Goal: Task Accomplishment & Management: Manage account settings

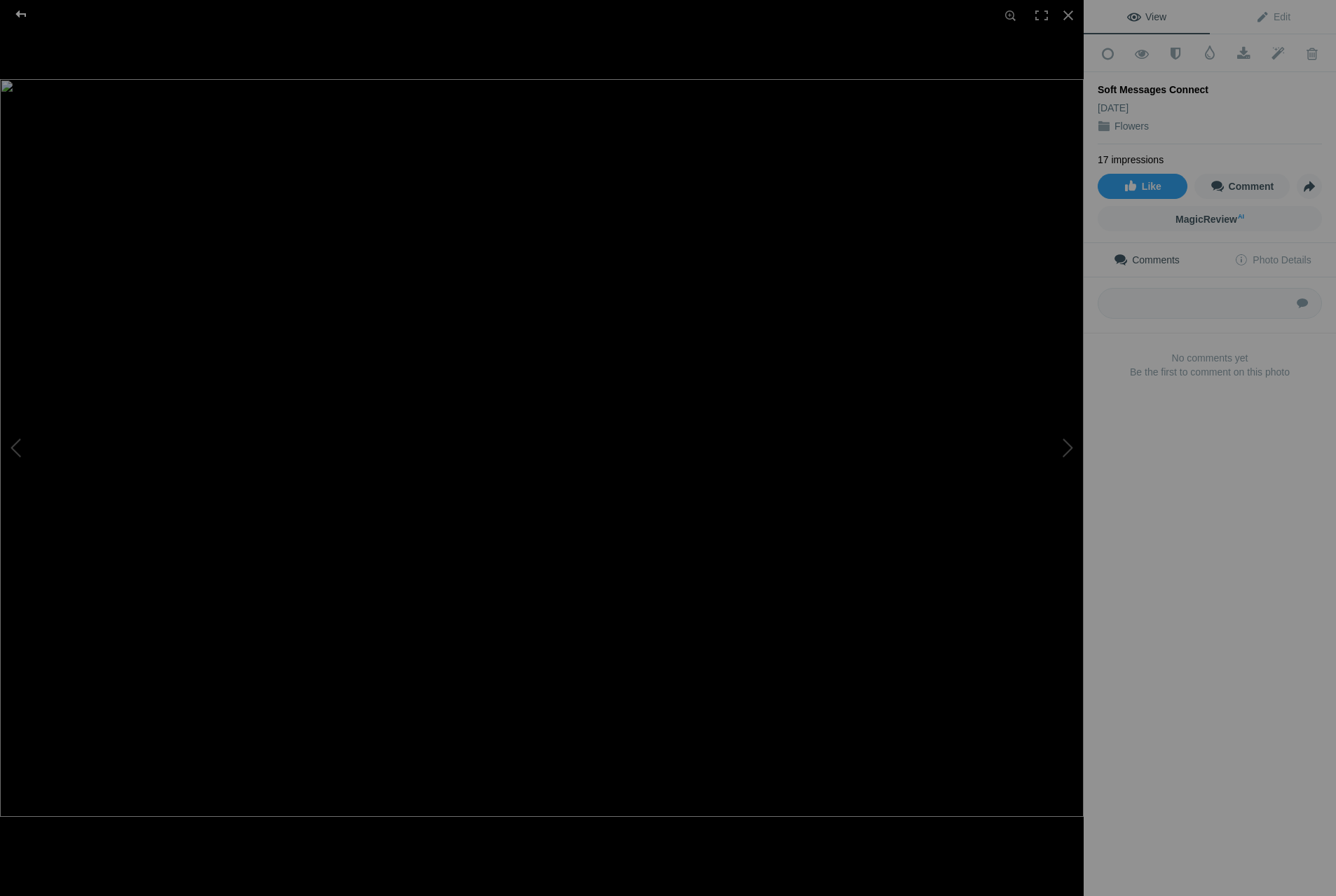
click at [17, 14] on div at bounding box center [21, 13] width 50 height 28
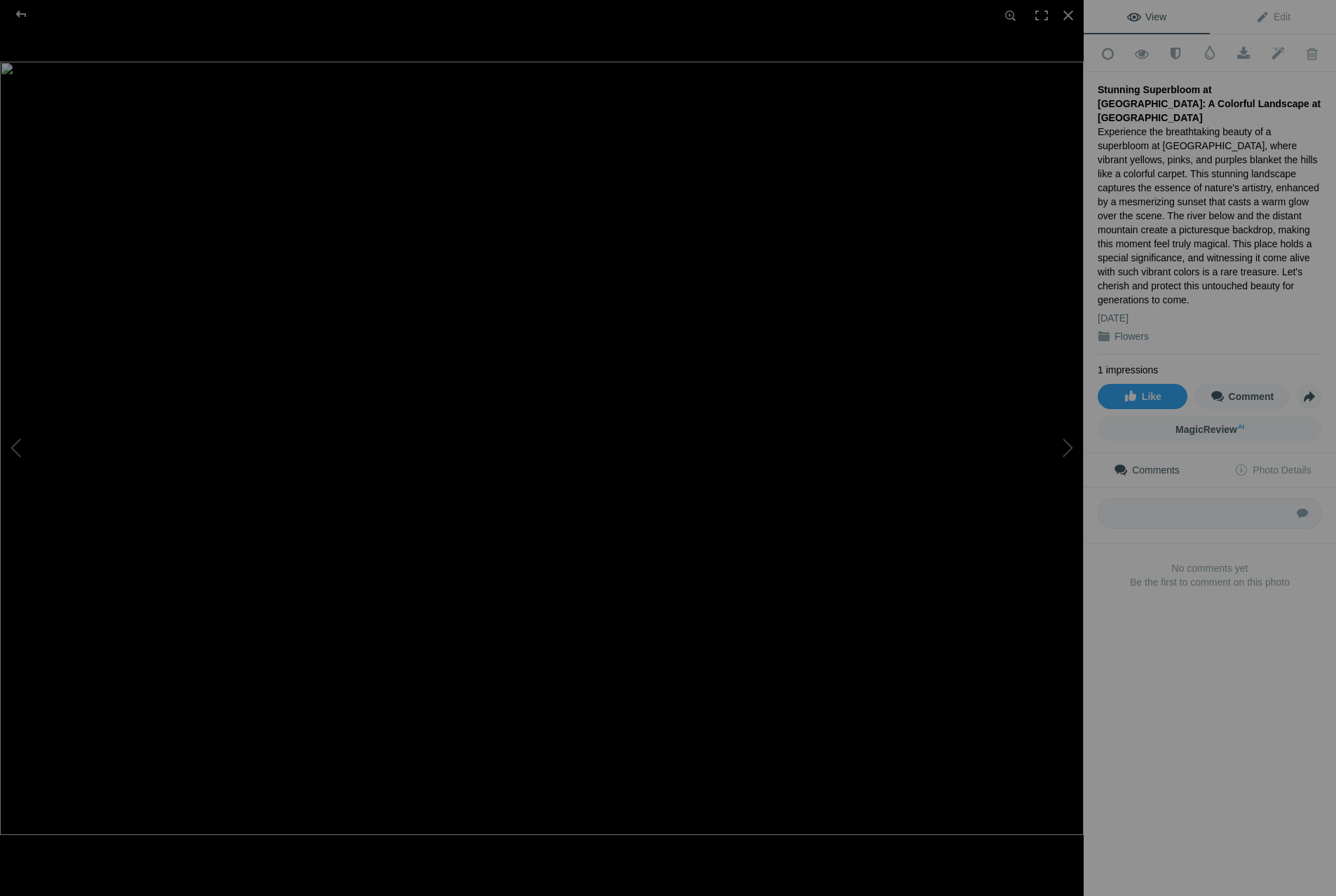
click at [1198, 277] on div "Stunning Superbloom at The Dalles: A Colorful Landscape at Sunset Experience th…" at bounding box center [1209, 213] width 224 height 282
click at [853, 424] on img at bounding box center [542, 449] width 1083 height 774
click at [1066, 16] on div at bounding box center [1068, 15] width 31 height 31
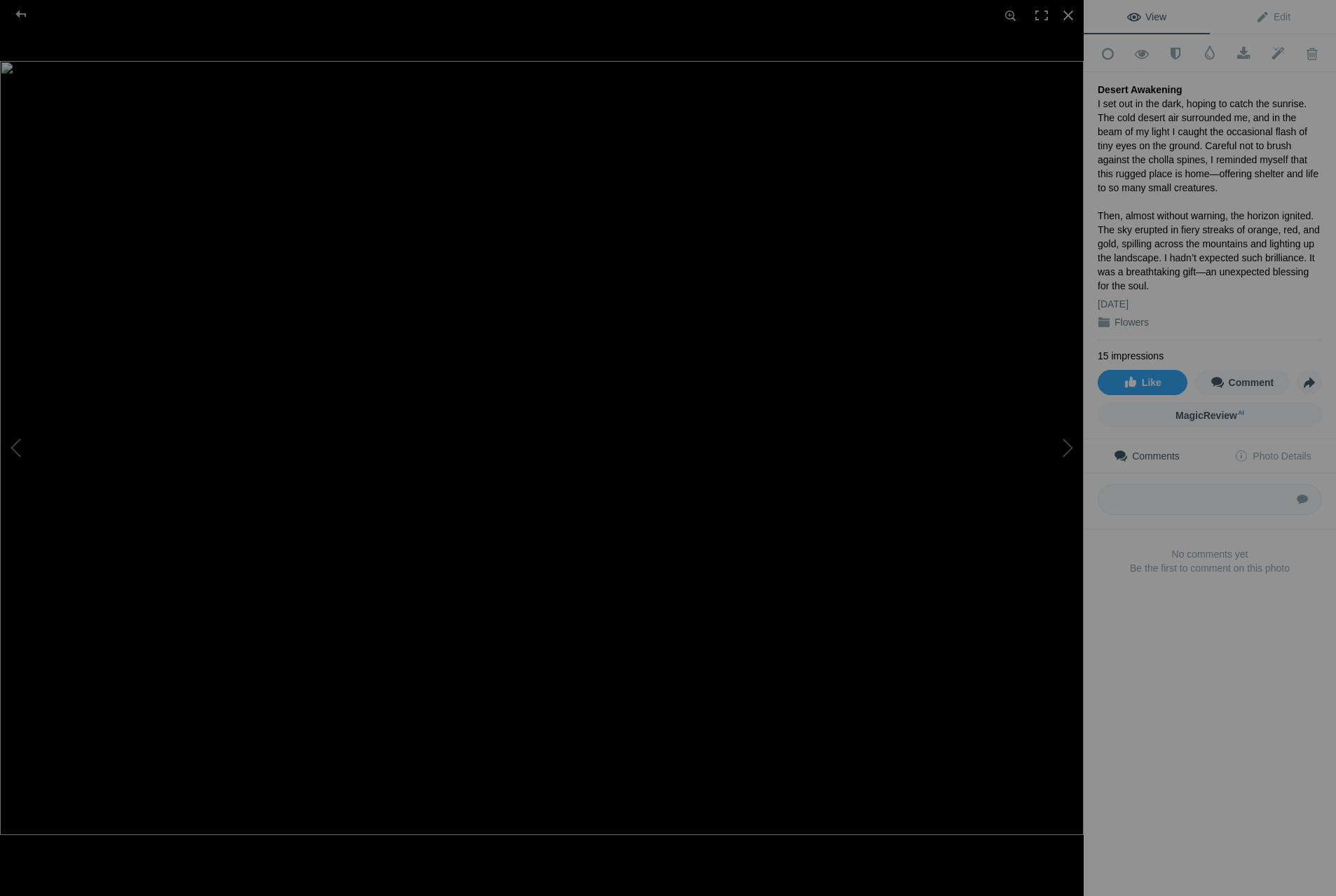
drag, startPoint x: 1099, startPoint y: 87, endPoint x: 1175, endPoint y: 86, distance: 76.0
click at [1175, 86] on div "Desert Awakening" at bounding box center [1209, 90] width 224 height 14
copy div "Desert Awakening"
click at [1268, 12] on span "Edit" at bounding box center [1272, 16] width 35 height 11
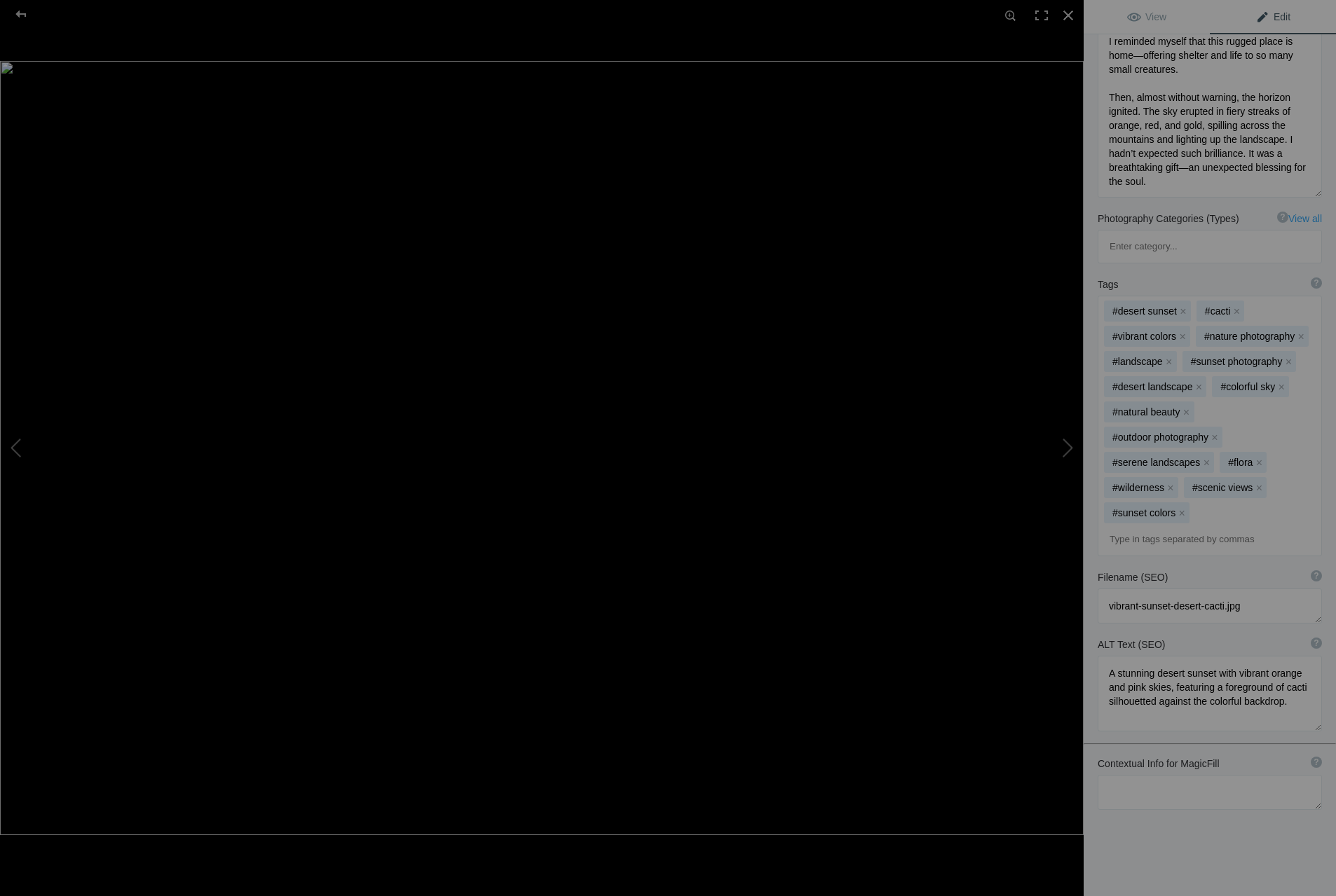
scroll to position [251, 0]
drag, startPoint x: 1106, startPoint y: 566, endPoint x: 1226, endPoint y: 557, distance: 120.3
click at [1226, 588] on textarea "To enrich screen reader interactions, please activate Accessibility in Grammarl…" at bounding box center [1209, 605] width 224 height 35
paste textarea "Desert Awakening"
type textarea "Desert Awakening.jpg"
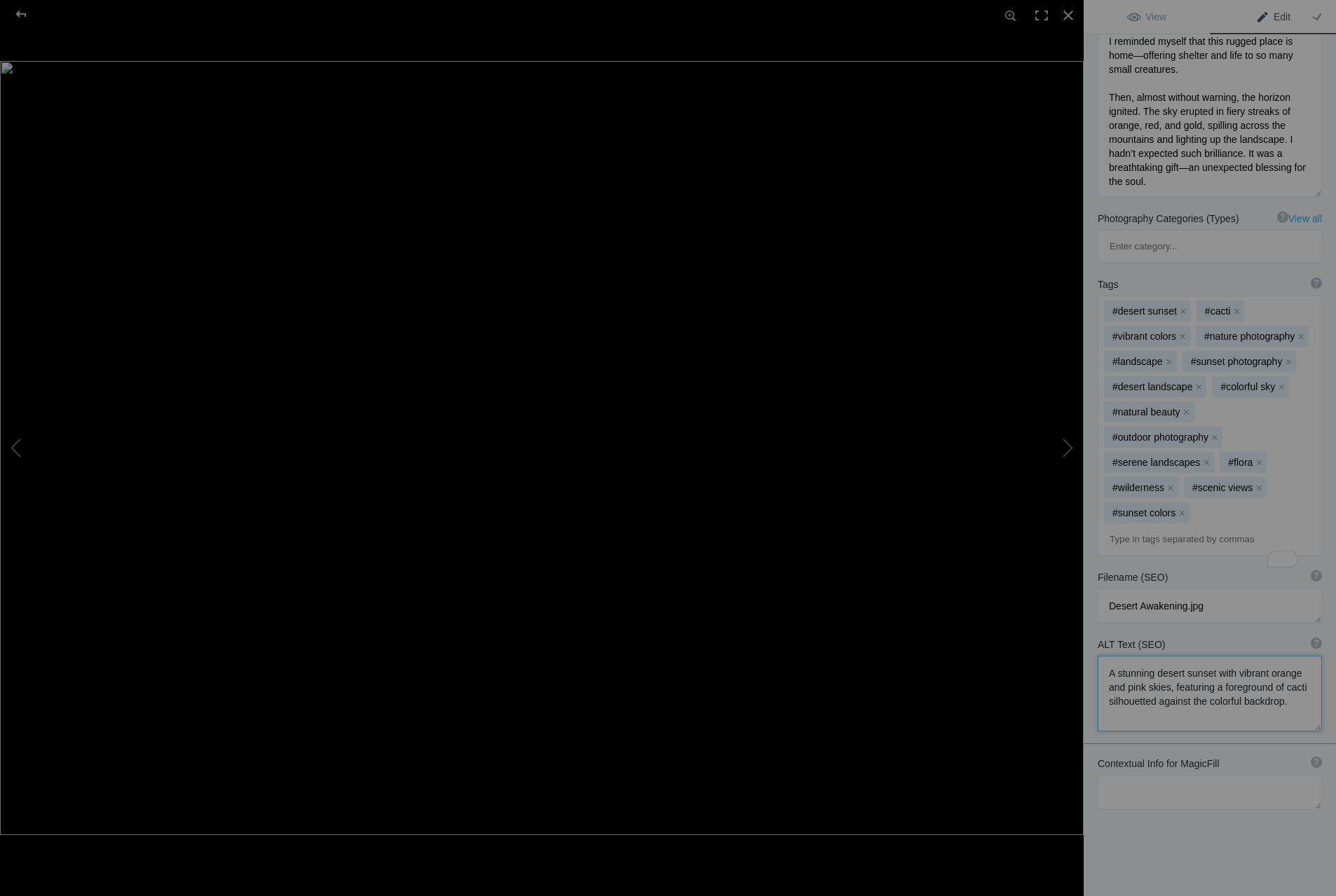
click at [1206, 677] on textarea "To enrich screen reader interactions, please activate Accessibility in Grammarl…" at bounding box center [1209, 694] width 224 height 76
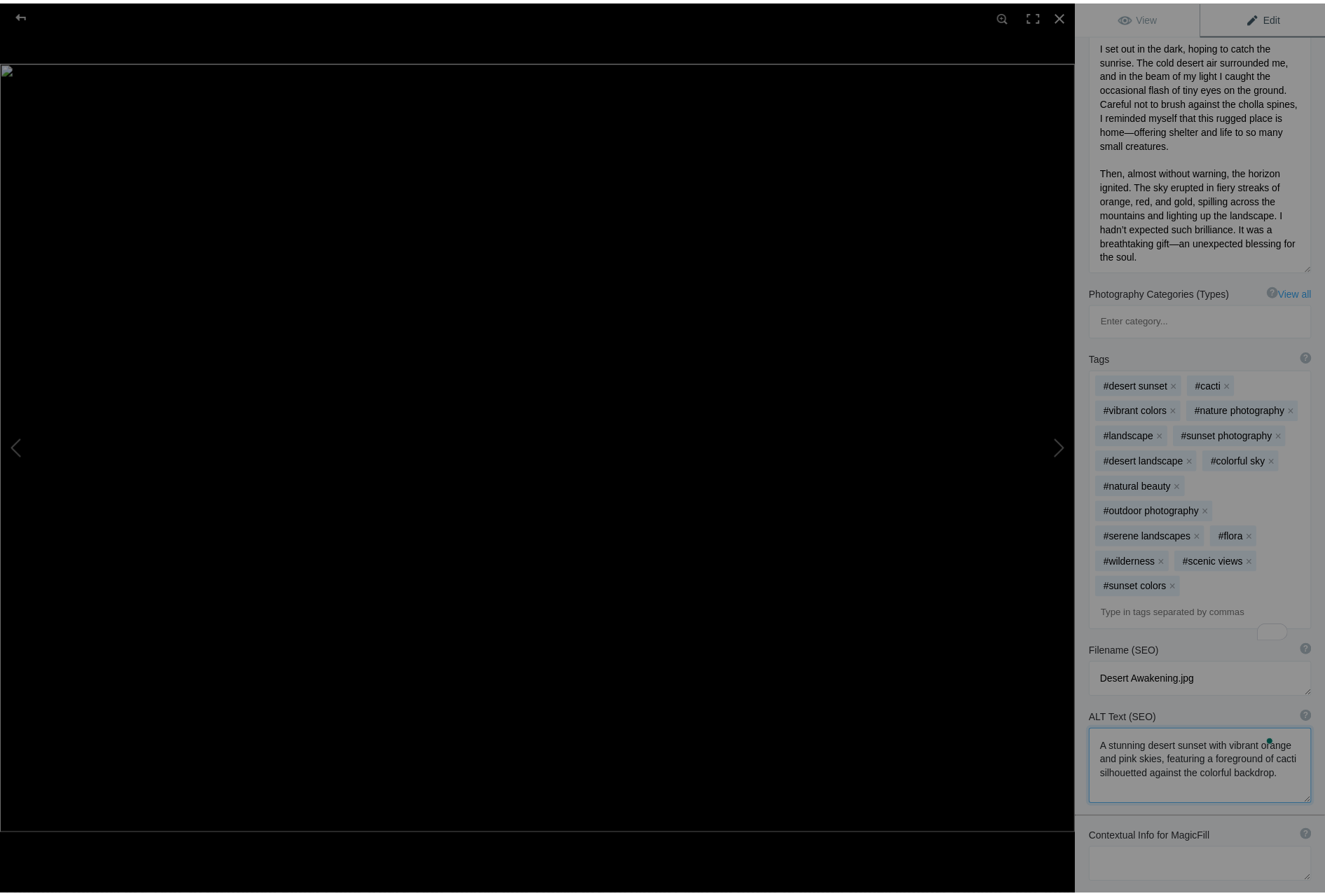
scroll to position [0, 0]
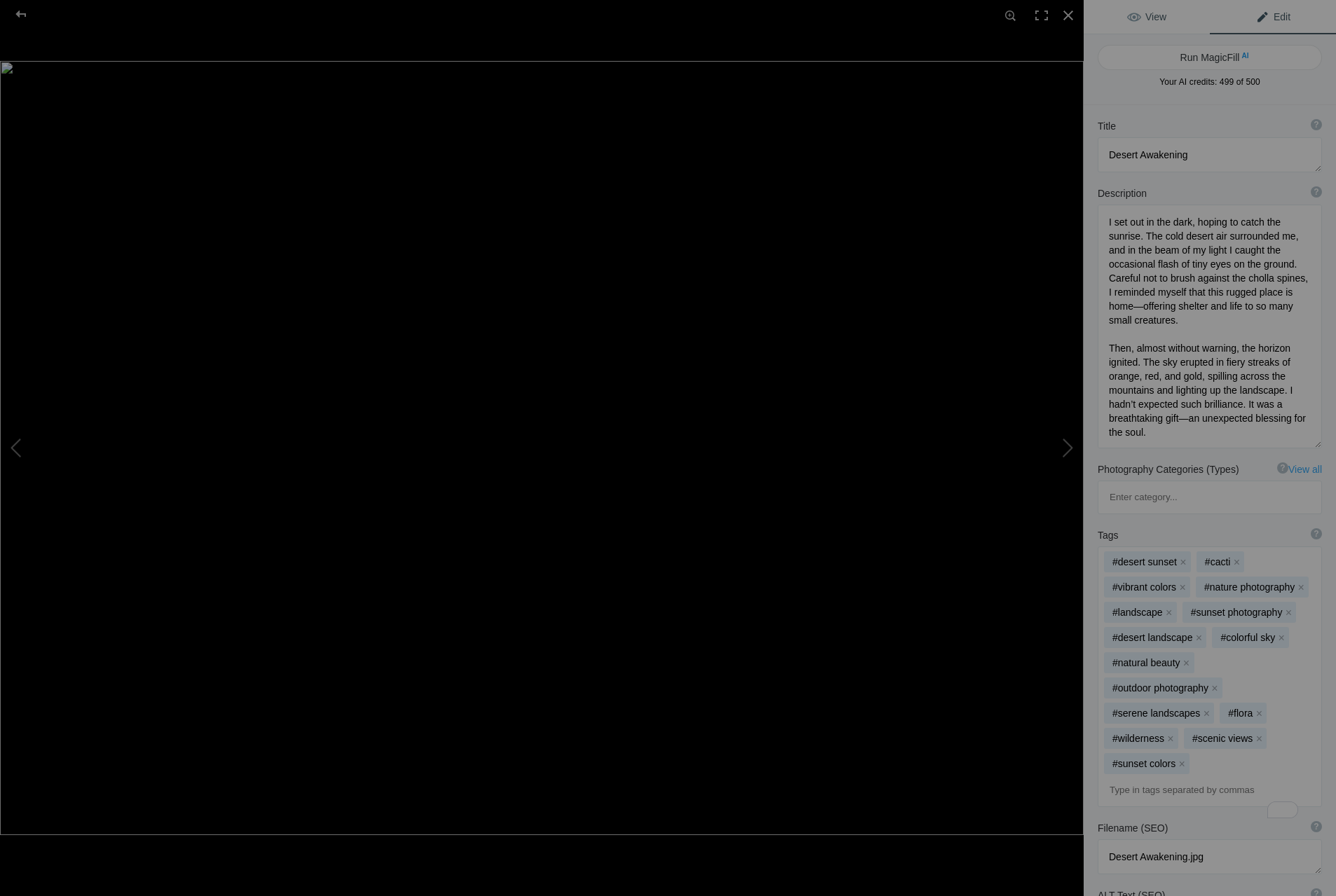
click at [1147, 21] on span "View" at bounding box center [1147, 16] width 40 height 11
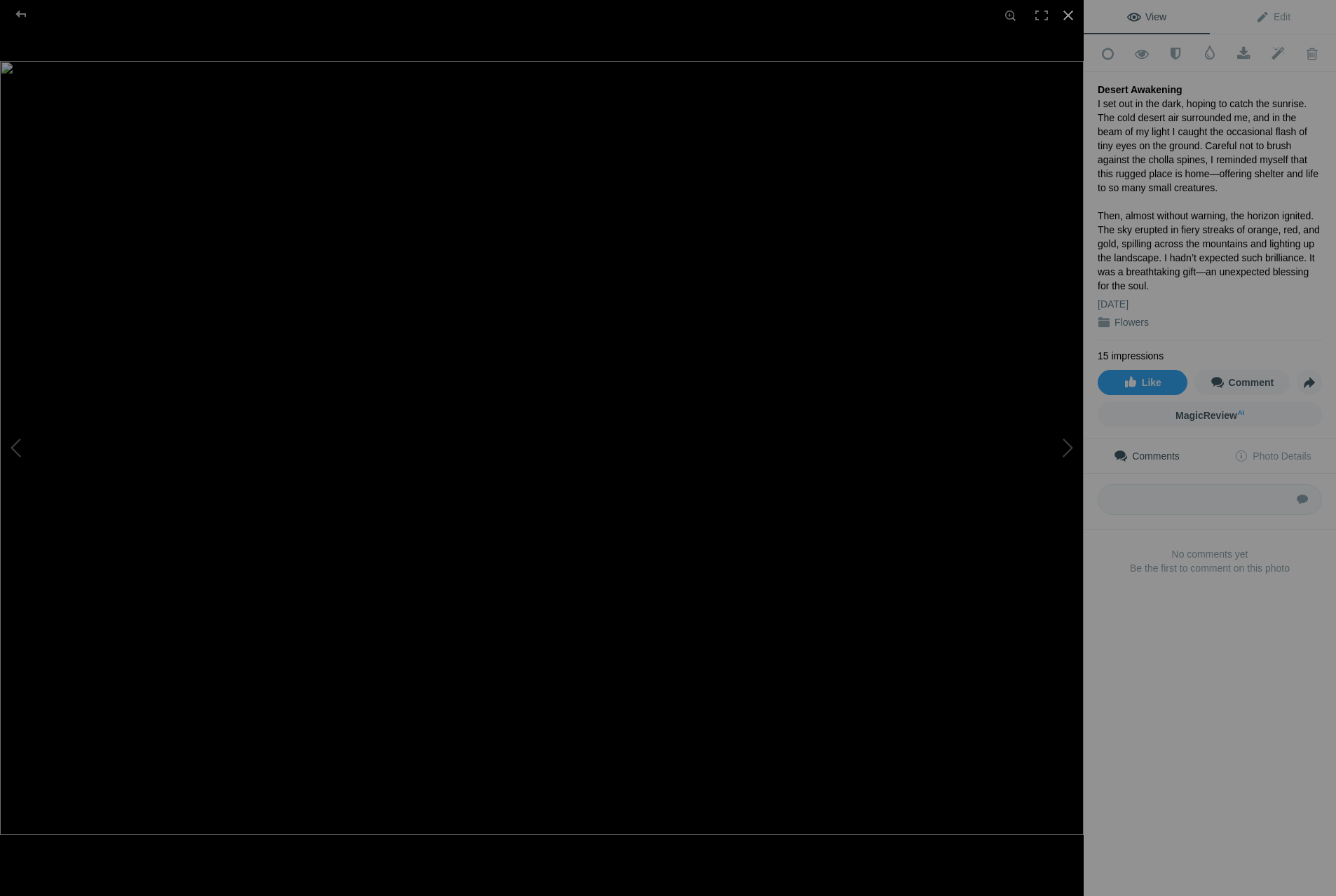
click at [1068, 16] on div at bounding box center [1068, 15] width 31 height 31
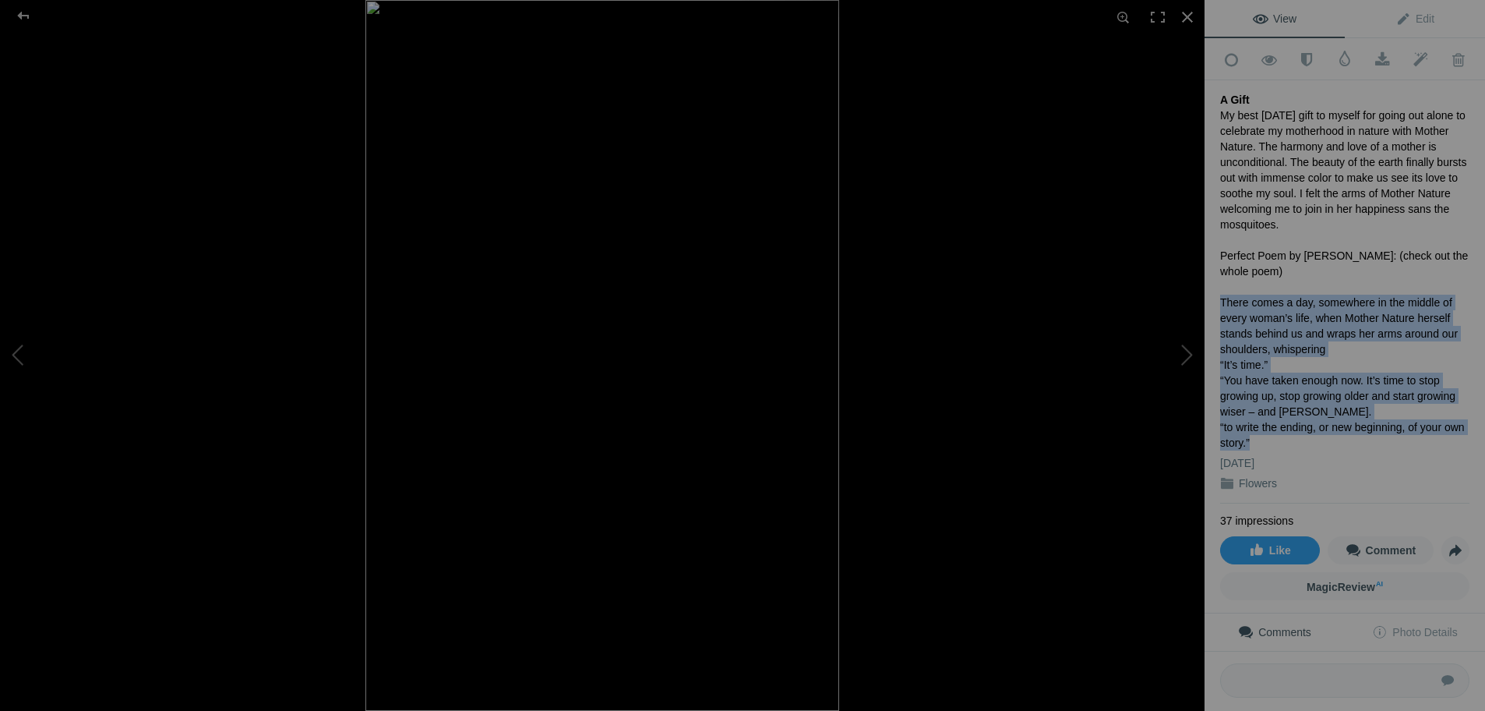
drag, startPoint x: 1222, startPoint y: 298, endPoint x: 1310, endPoint y: 436, distance: 163.2
click at [1310, 436] on div "My best Mother's Day gift to myself for going out alone to celebrate my motherh…" at bounding box center [1344, 279] width 249 height 343
copy div "There comes a day, somewhere in the middle of every woman’s life, when Mother N…"
click at [25, 15] on div at bounding box center [23, 15] width 56 height 31
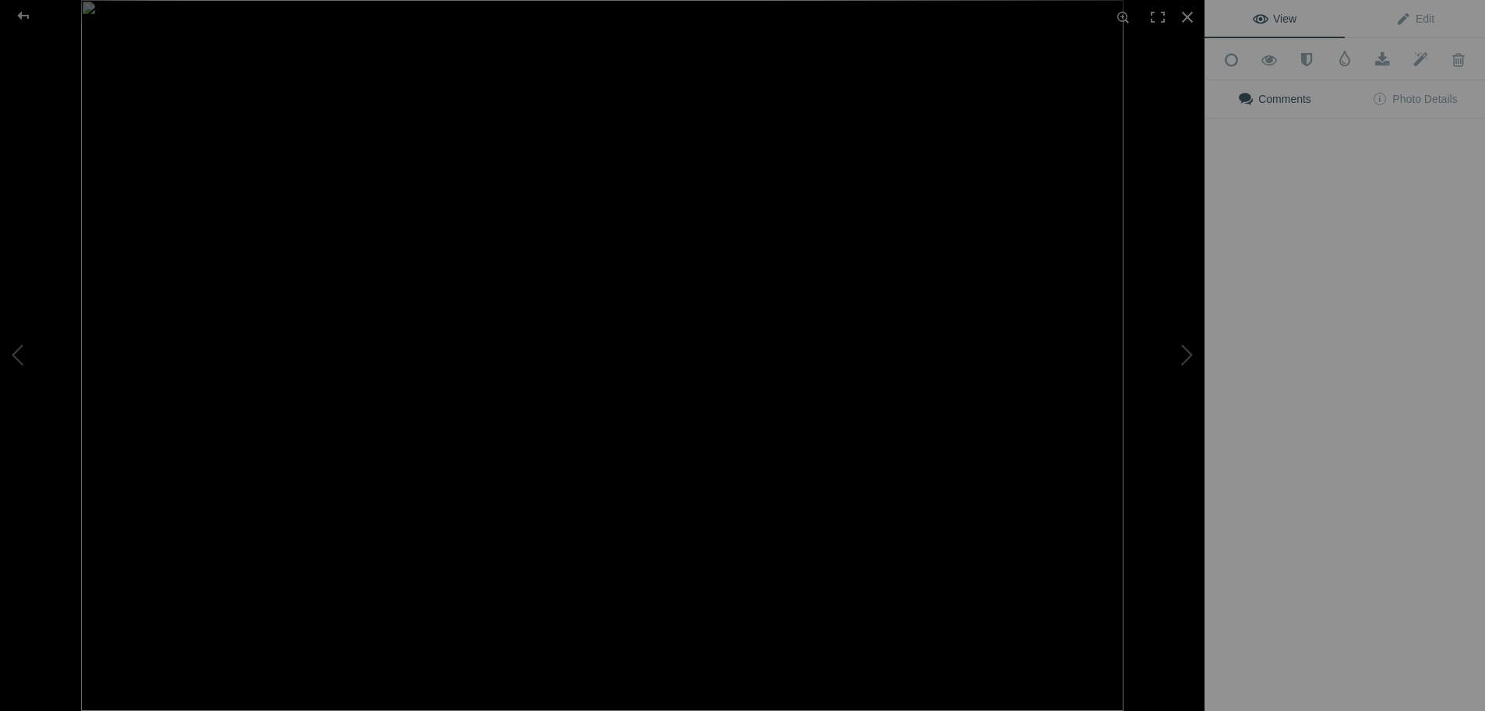
click at [975, 420] on img at bounding box center [602, 355] width 1042 height 711
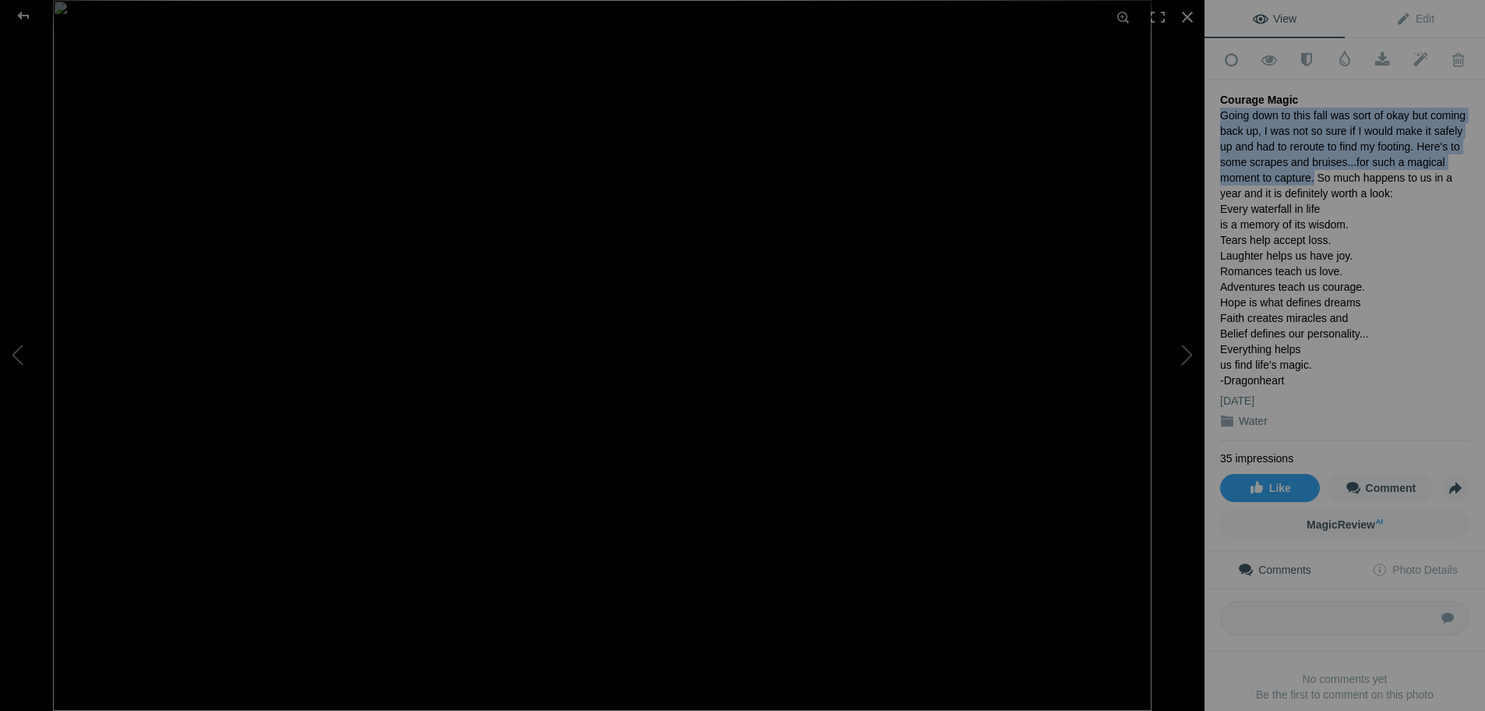
drag, startPoint x: 1222, startPoint y: 108, endPoint x: 1257, endPoint y: 170, distance: 71.2
click at [1257, 170] on div "Going down to this fall was sort of okay but coming back up, I was not so sure …" at bounding box center [1344, 248] width 249 height 280
copy div "Going down to this fall was sort of okay but coming back up, I was not so sure …"
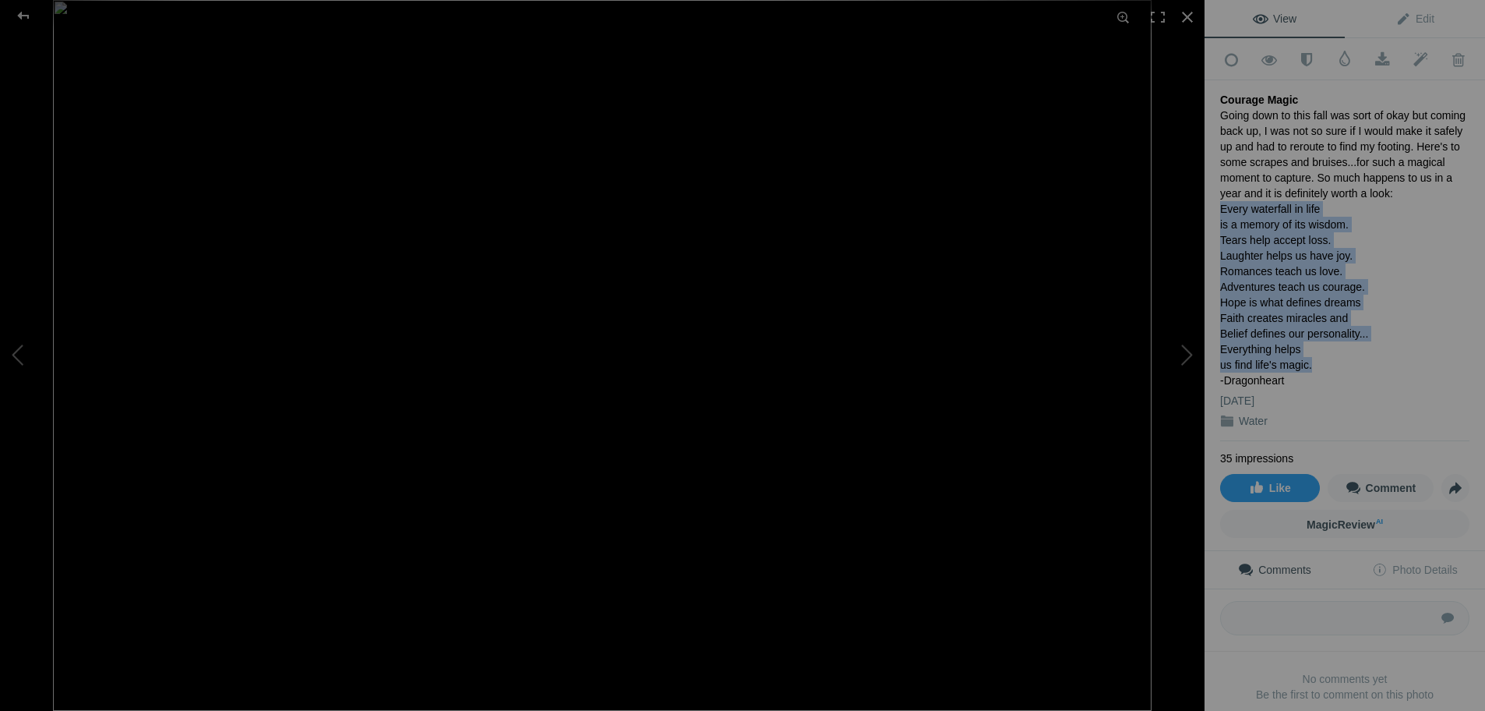
drag, startPoint x: 1221, startPoint y: 205, endPoint x: 1328, endPoint y: 362, distance: 190.2
click at [1328, 362] on div "Going down to this fall was sort of okay but coming back up, I was not so sure …" at bounding box center [1344, 248] width 249 height 280
click at [1237, 203] on div "Going down to this fall was sort of okay but coming back up, I was not so sure …" at bounding box center [1344, 248] width 249 height 280
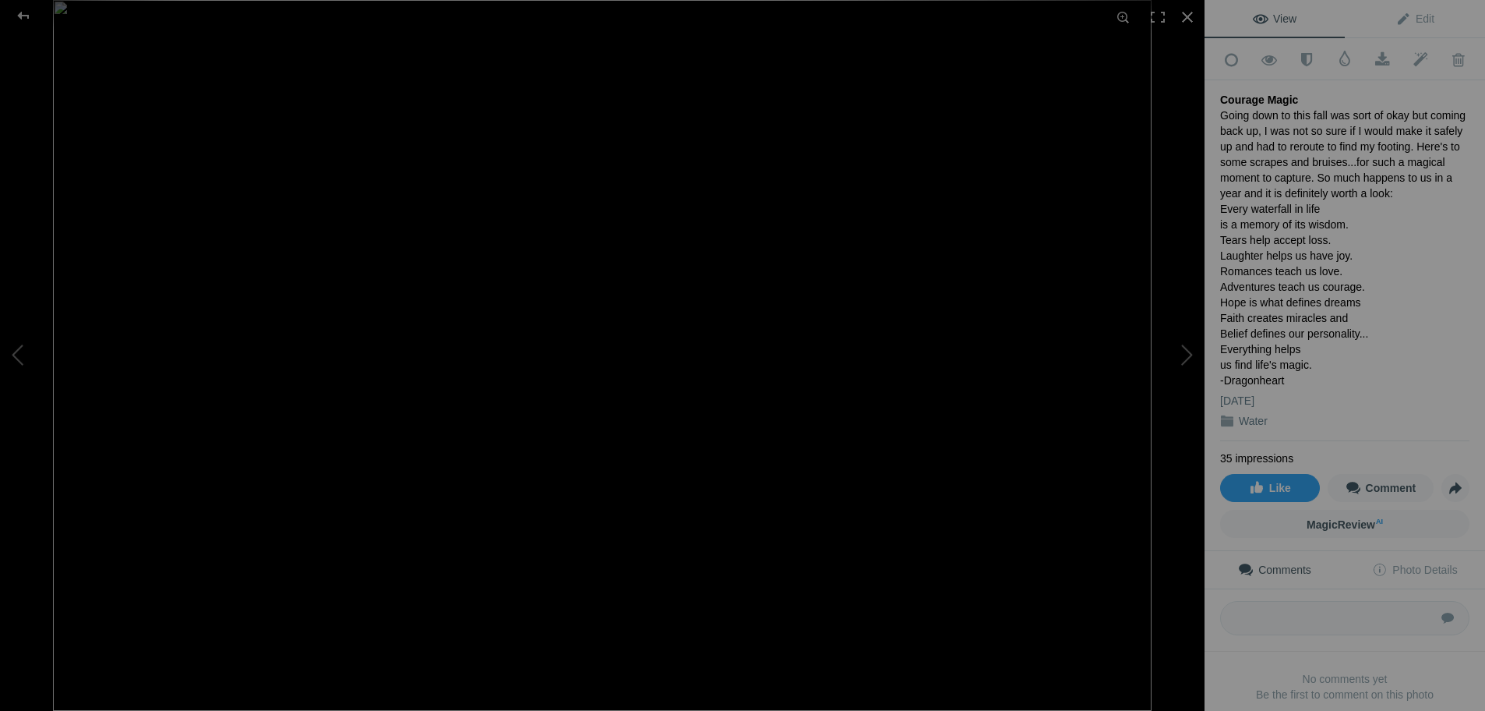
drag, startPoint x: 1222, startPoint y: 203, endPoint x: 1357, endPoint y: 379, distance: 222.2
click at [1357, 379] on div "Going down to this fall was sort of okay but coming back up, I was not so sure …" at bounding box center [1344, 248] width 249 height 280
click at [22, 11] on div at bounding box center [23, 15] width 56 height 31
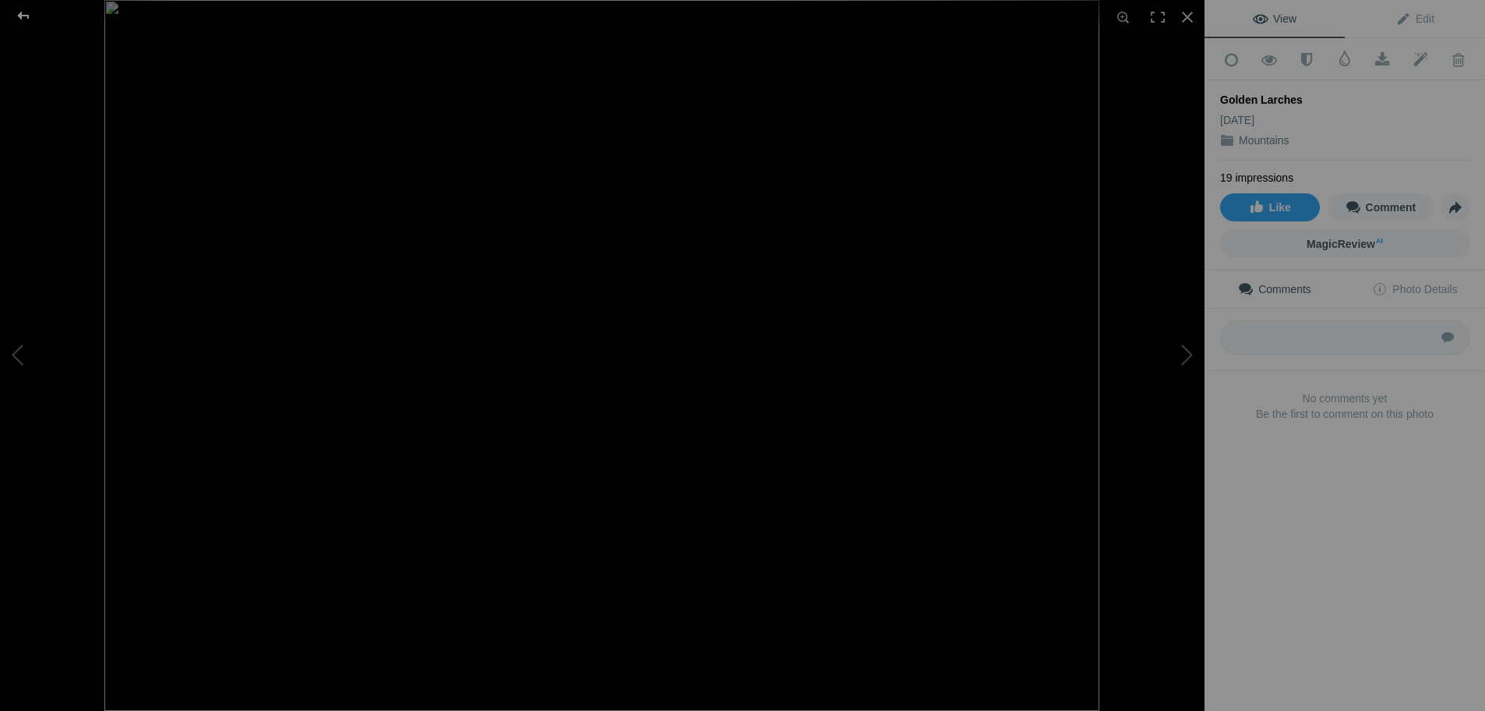
click at [23, 11] on div at bounding box center [23, 15] width 56 height 31
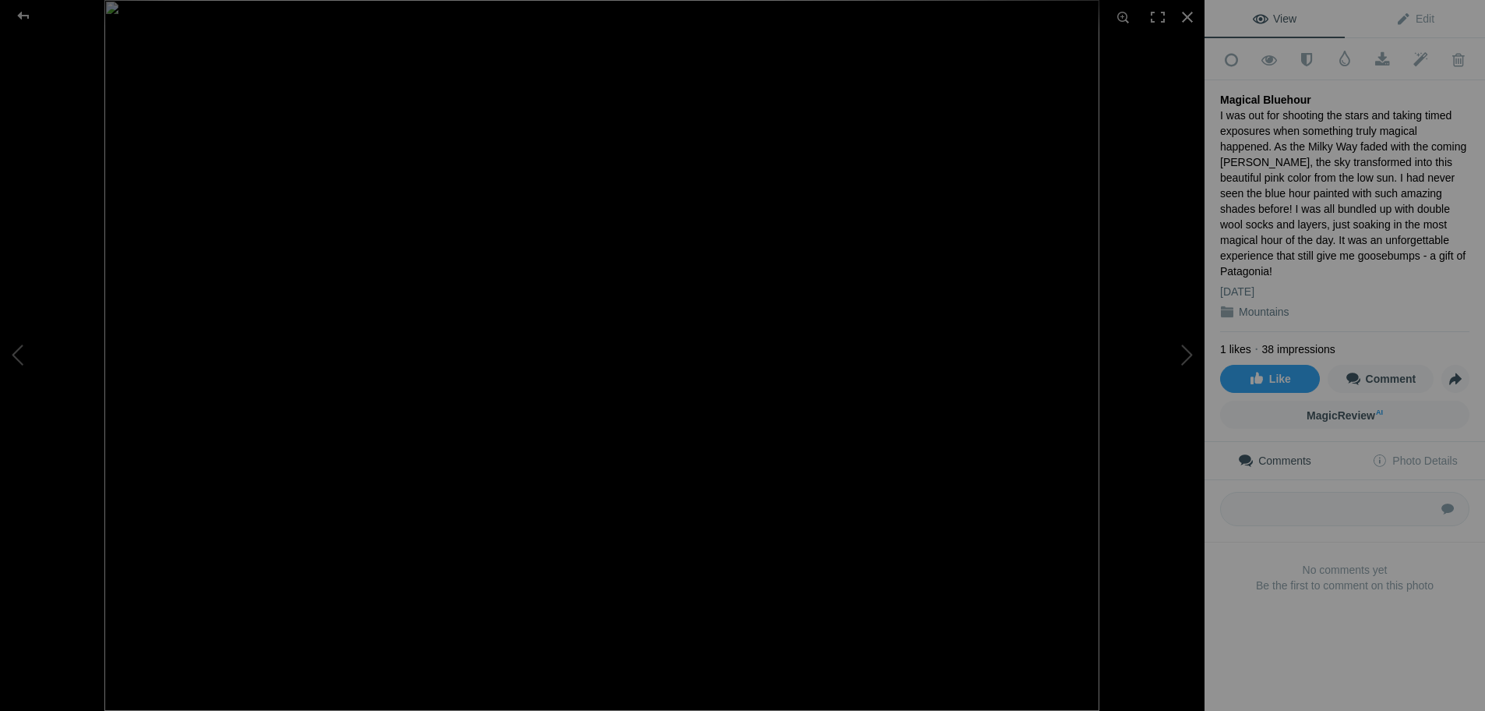
drag, startPoint x: 1221, startPoint y: 94, endPoint x: 1303, endPoint y: 91, distance: 81.9
click at [1303, 92] on div "Magical Bluehour" at bounding box center [1344, 100] width 249 height 16
copy div "Magical Bluehour"
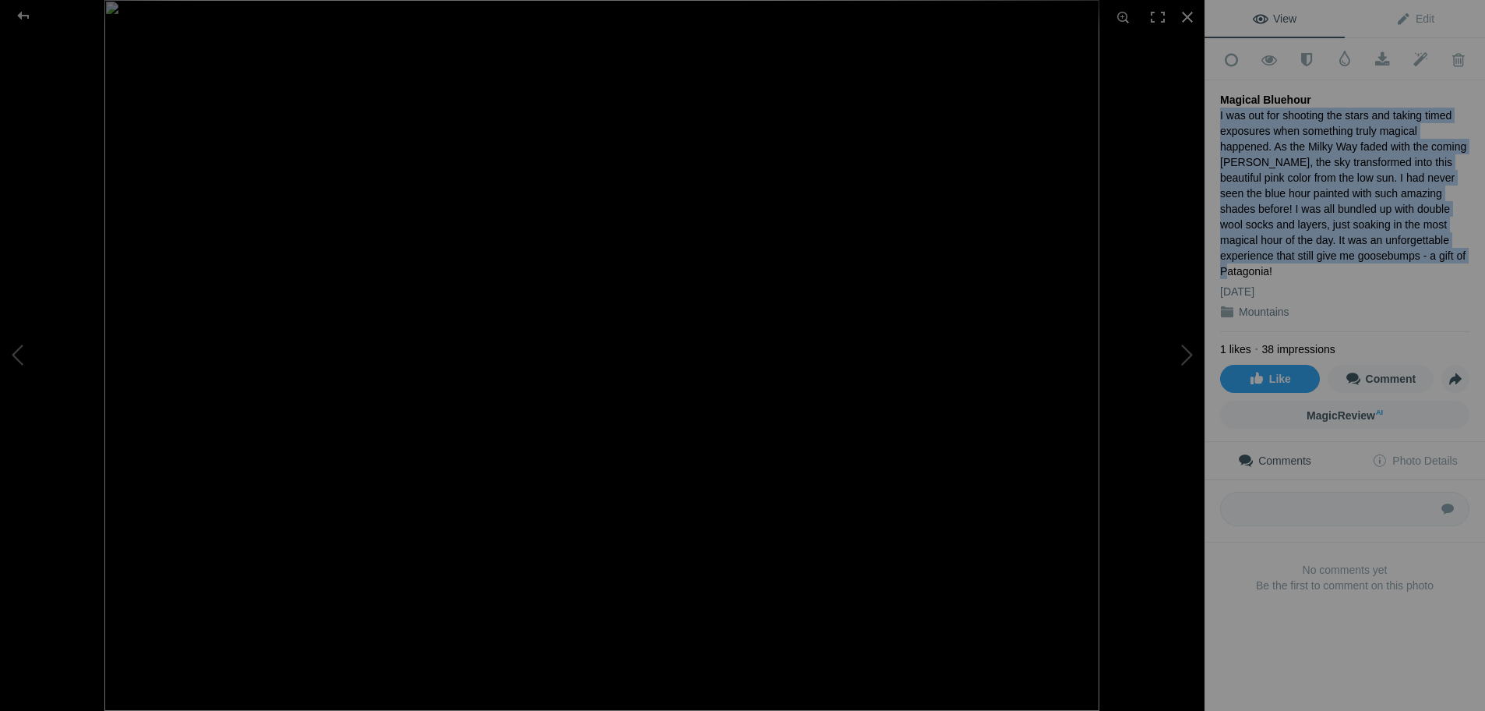
drag, startPoint x: 1220, startPoint y: 111, endPoint x: 1390, endPoint y: 252, distance: 220.7
click at [1390, 252] on div "I was out for shooting the stars and taking timed exposures when something trul…" at bounding box center [1344, 193] width 249 height 171
copy div "I was out for shooting the stars and taking timed exposures when something trul…"
click at [1189, 13] on div at bounding box center [1187, 17] width 34 height 34
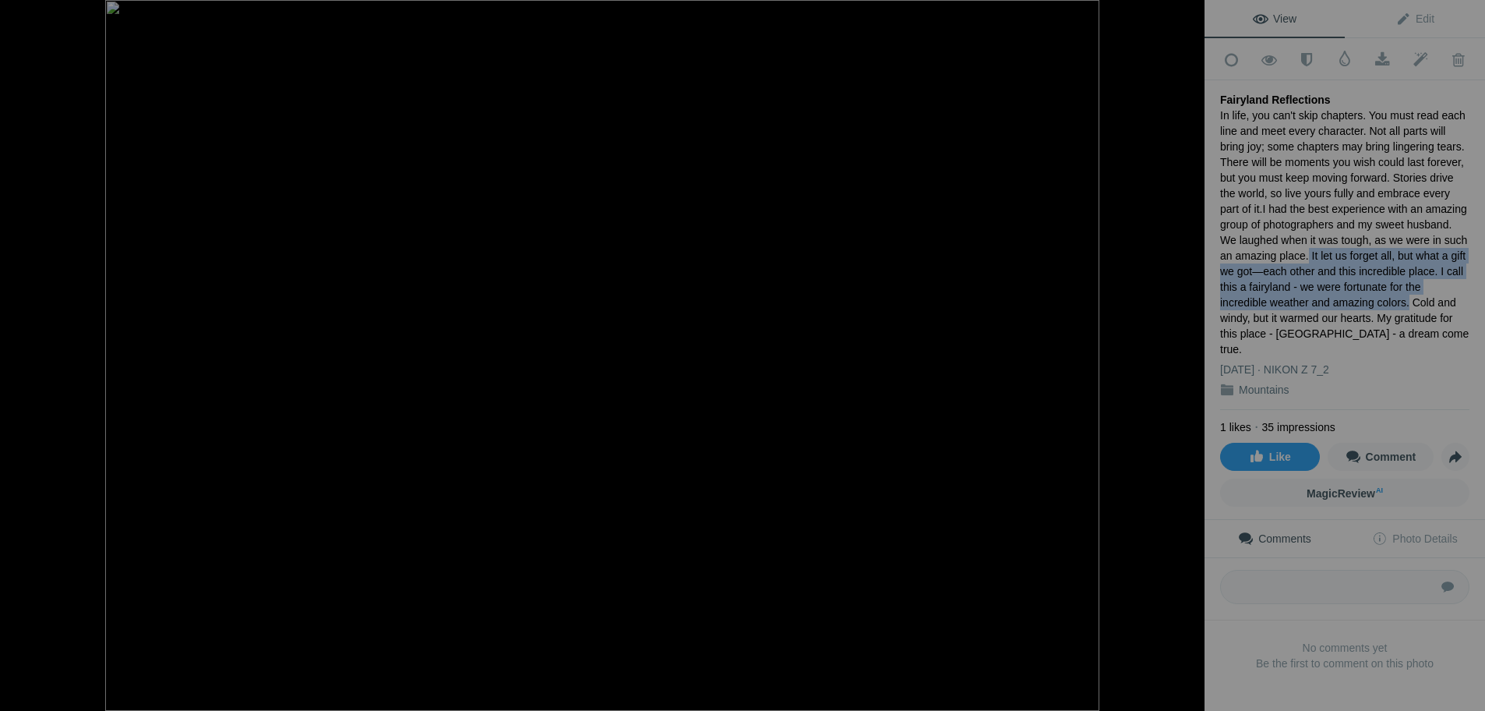
drag, startPoint x: 1247, startPoint y: 250, endPoint x: 1349, endPoint y: 297, distance: 112.3
click at [1349, 297] on div "In life, you can't skip chapters. You must read each line and meet every charac…" at bounding box center [1344, 232] width 249 height 249
copy div "It let us forget all, but what a gift we got—each other and this incredible pla…"
click at [20, 16] on div at bounding box center [23, 15] width 56 height 31
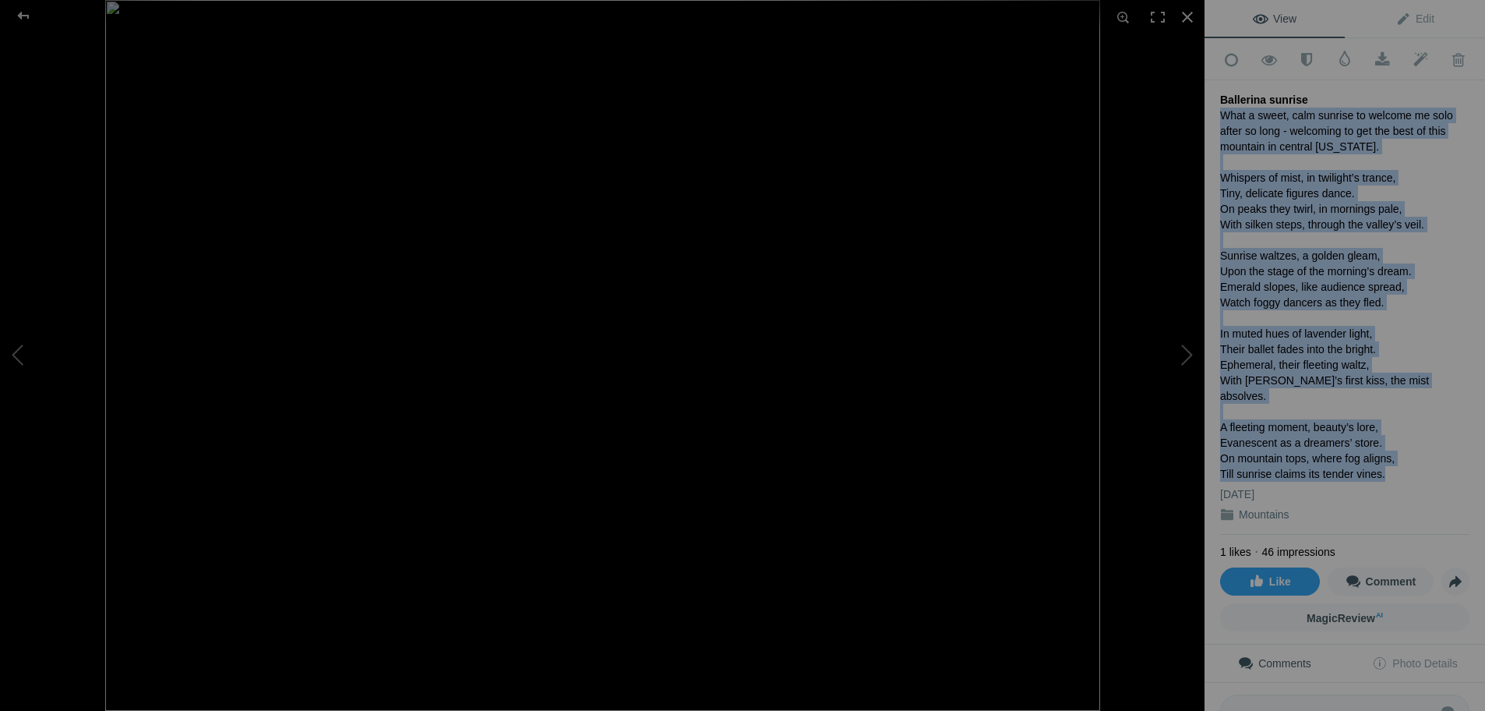
drag, startPoint x: 1220, startPoint y: 108, endPoint x: 1375, endPoint y: 454, distance: 379.1
click at [1375, 454] on div "What a sweet, calm sunrise to welcome me solo after so long - welcoming to get …" at bounding box center [1344, 295] width 249 height 374
copy div "What a sweet, calm sunrise to welcome me solo after so long - welcoming to get …"
click at [19, 13] on div at bounding box center [23, 15] width 56 height 31
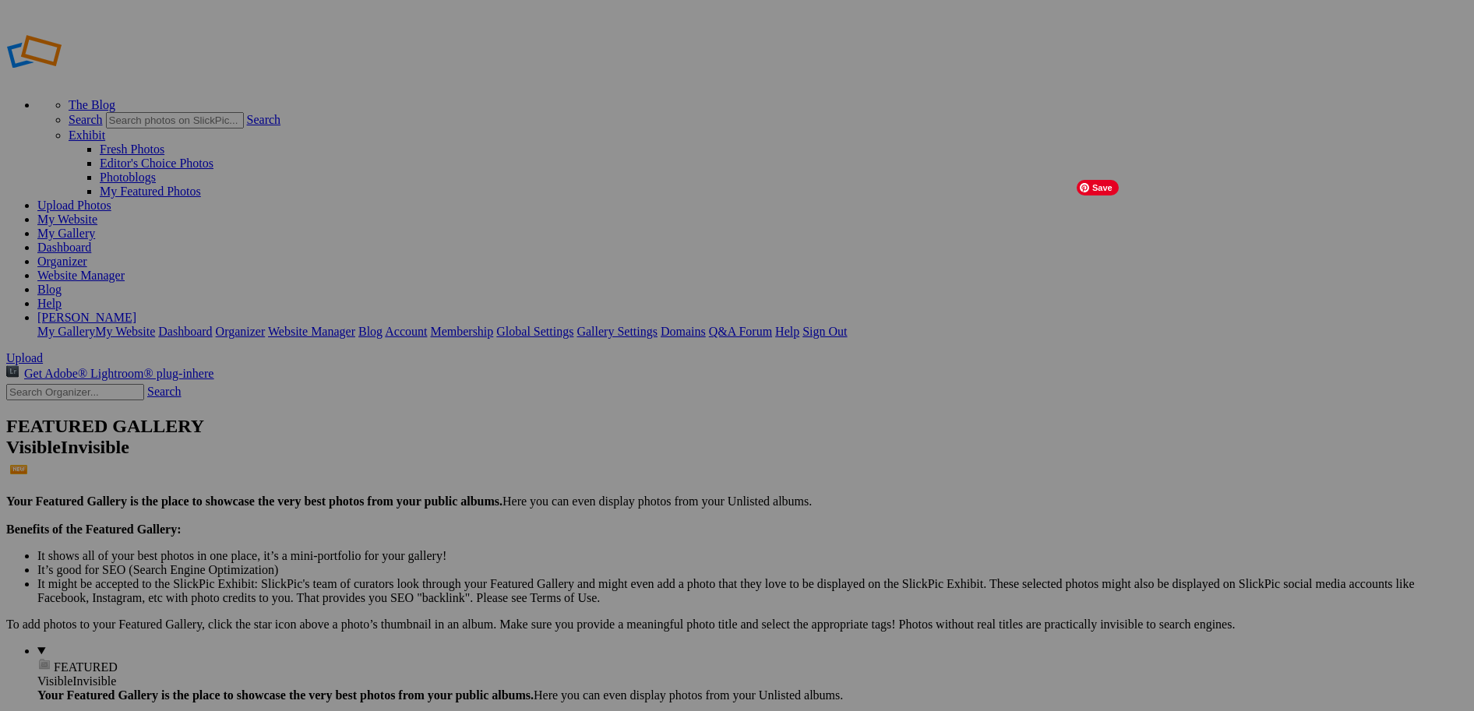
drag, startPoint x: 941, startPoint y: 478, endPoint x: 1039, endPoint y: 474, distance: 98.2
type input "An Artist's Dream"
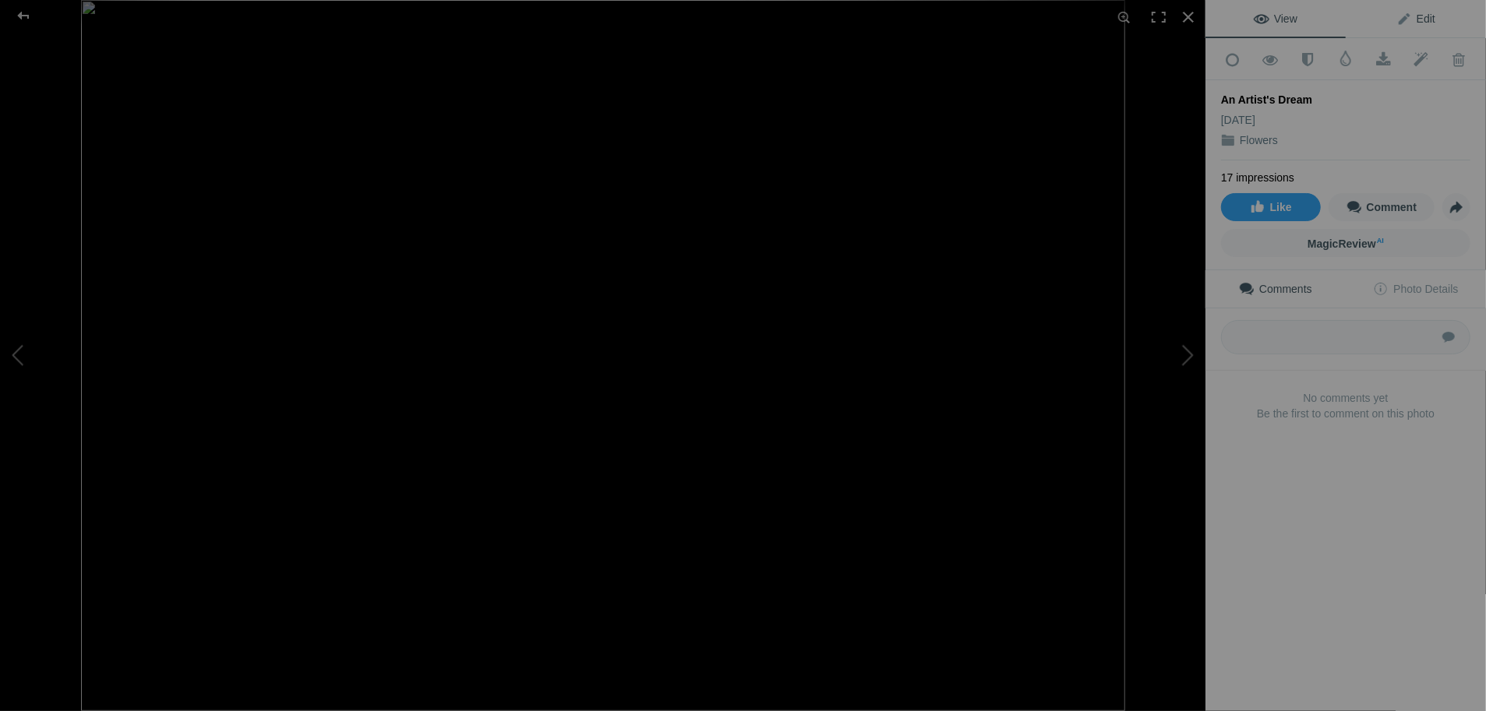
click at [1400, 12] on span "Edit" at bounding box center [1415, 18] width 39 height 12
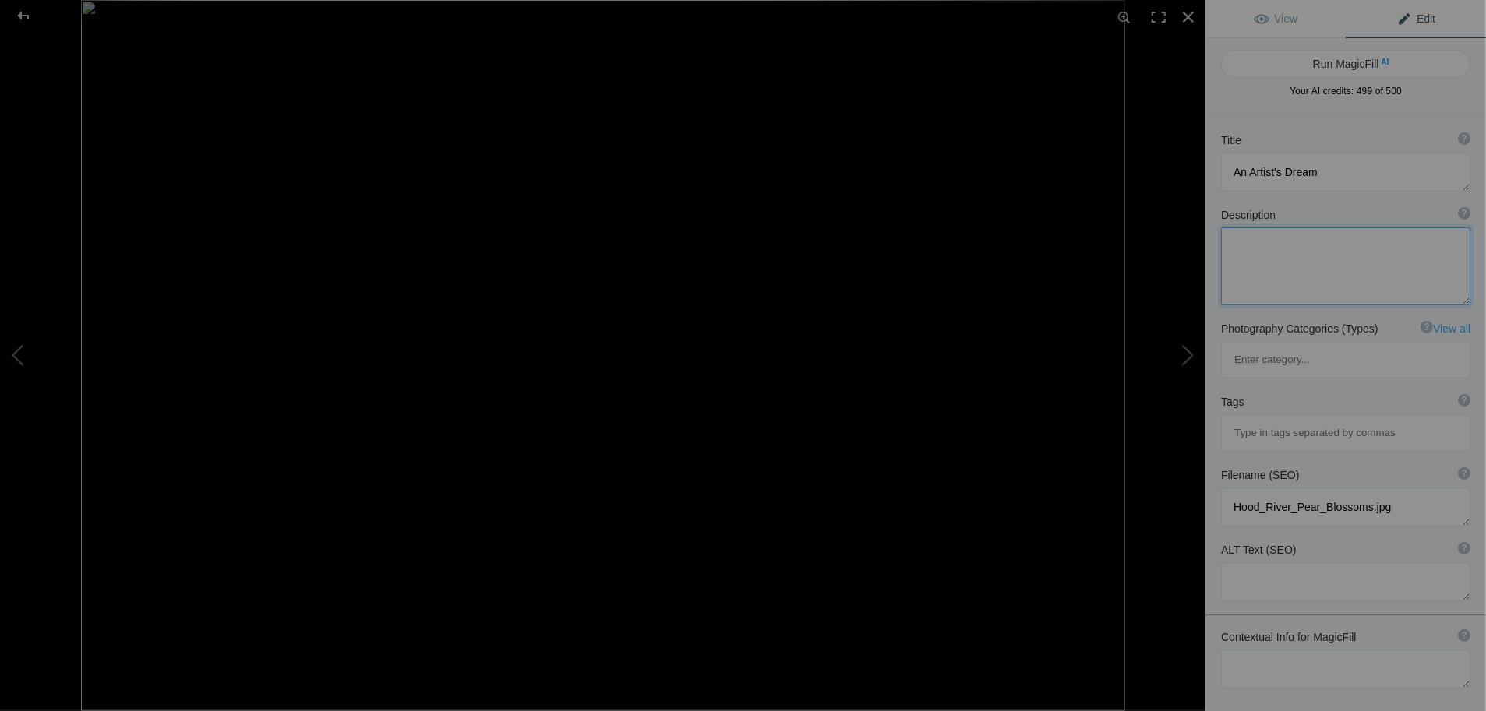
click at [1289, 252] on textarea at bounding box center [1345, 266] width 249 height 78
drag, startPoint x: 1231, startPoint y: 432, endPoint x: 1362, endPoint y: 428, distance: 131.0
click at [1362, 488] on textarea "To enrich screen reader interactions, please activate Accessibility in Grammarl…" at bounding box center [1345, 507] width 249 height 39
type textarea "An Artists Dream.jpg"
click at [1289, 244] on textarea "To enrich screen reader interactions, please activate Accessibility in Grammarl…" at bounding box center [1345, 266] width 249 height 78
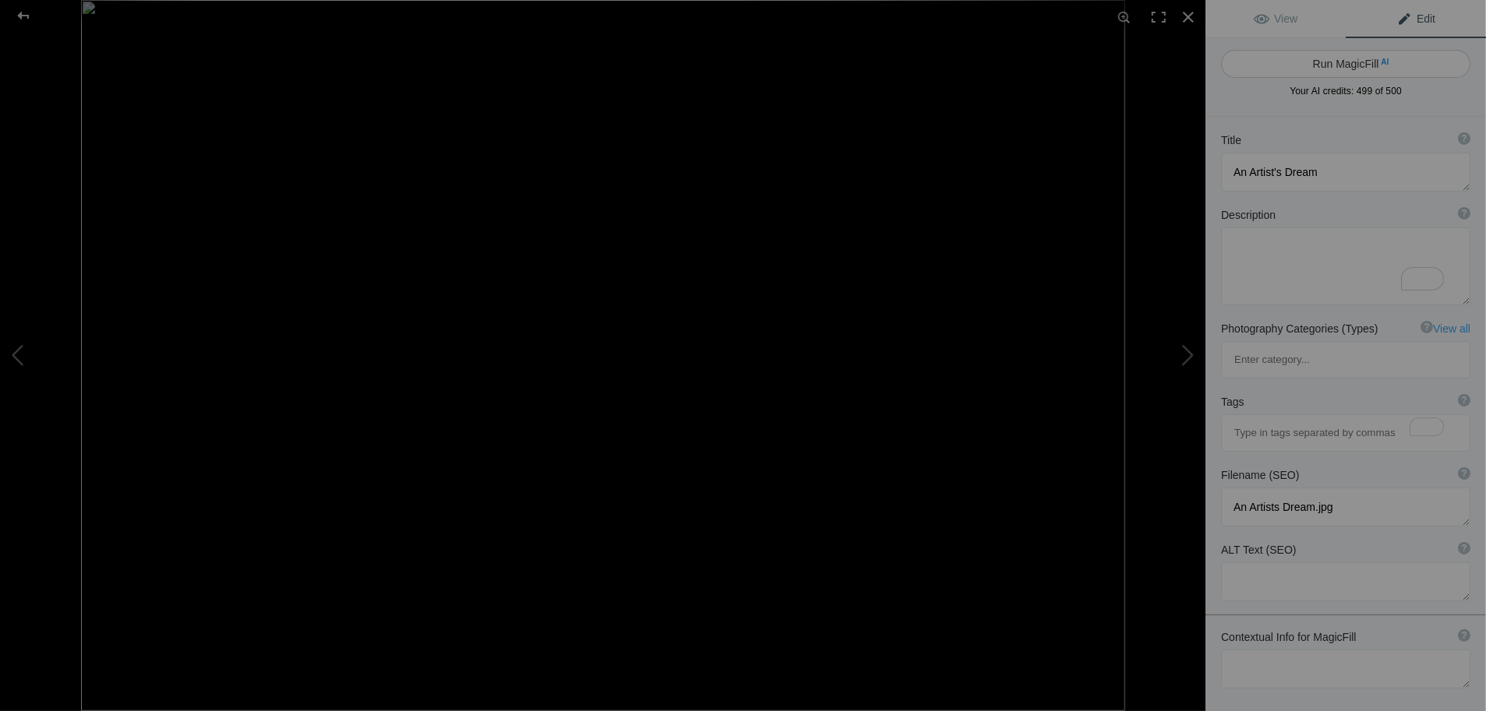
click at [1343, 62] on button "Run MagicFill AI" at bounding box center [1345, 64] width 249 height 28
type textarea "Breathtaking Sunset Over [GEOGRAPHIC_DATA] and Mountains"
type textarea "Experience the serene beauty of a vibrant sunset casting a warm glow over spraw…"
type textarea "breathtaking-sunset-blossom-fields-mountains.jpg"
type textarea "A stunning sunset over blooming fields with mountains in the background, showca…"
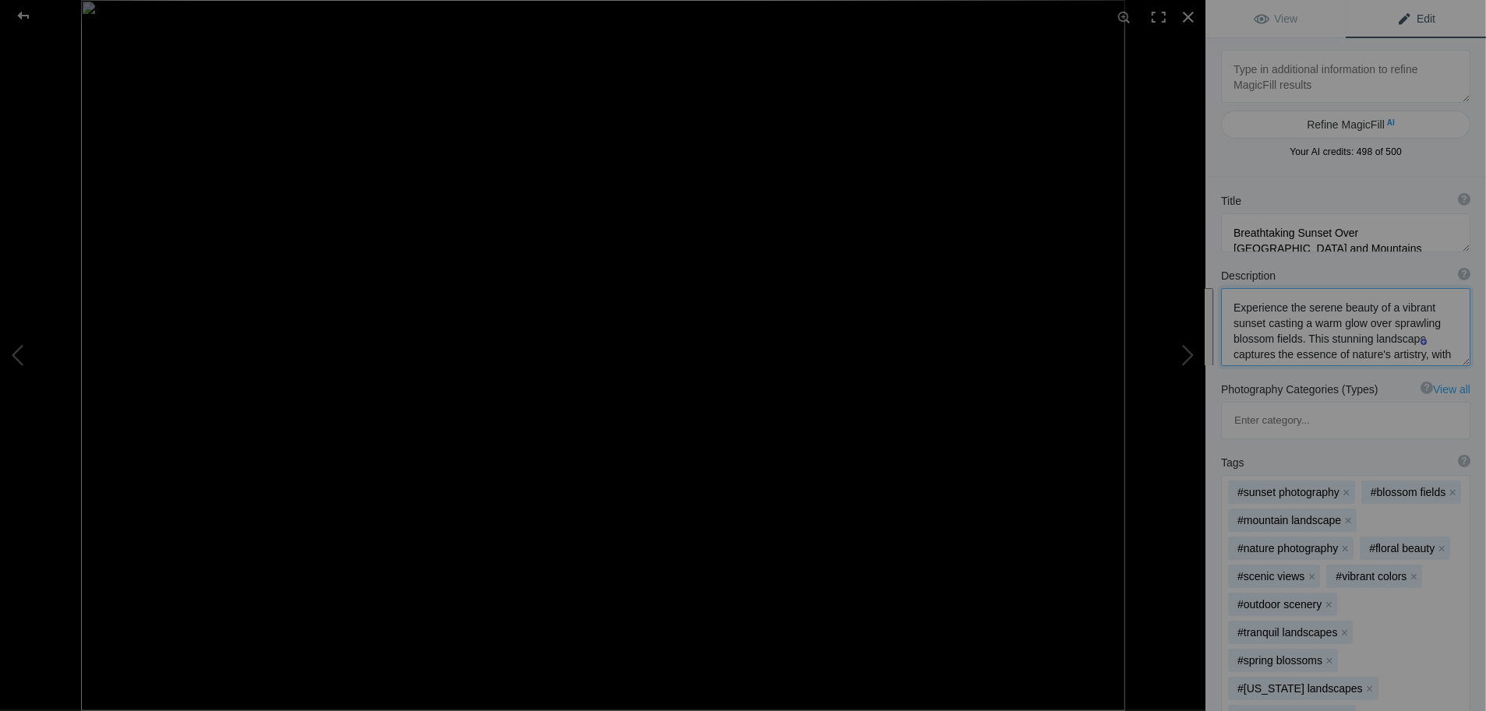
drag, startPoint x: 1325, startPoint y: 354, endPoint x: 1223, endPoint y: 286, distance: 122.9
click at [1223, 286] on div "Description ? By adding more context around images, results can become much mor…" at bounding box center [1345, 317] width 280 height 114
click at [1303, 245] on textarea "To enrich screen reader interactions, please activate Accessibility in Grammarl…" at bounding box center [1345, 232] width 249 height 39
drag, startPoint x: 1303, startPoint y: 245, endPoint x: 1223, endPoint y: 225, distance: 81.8
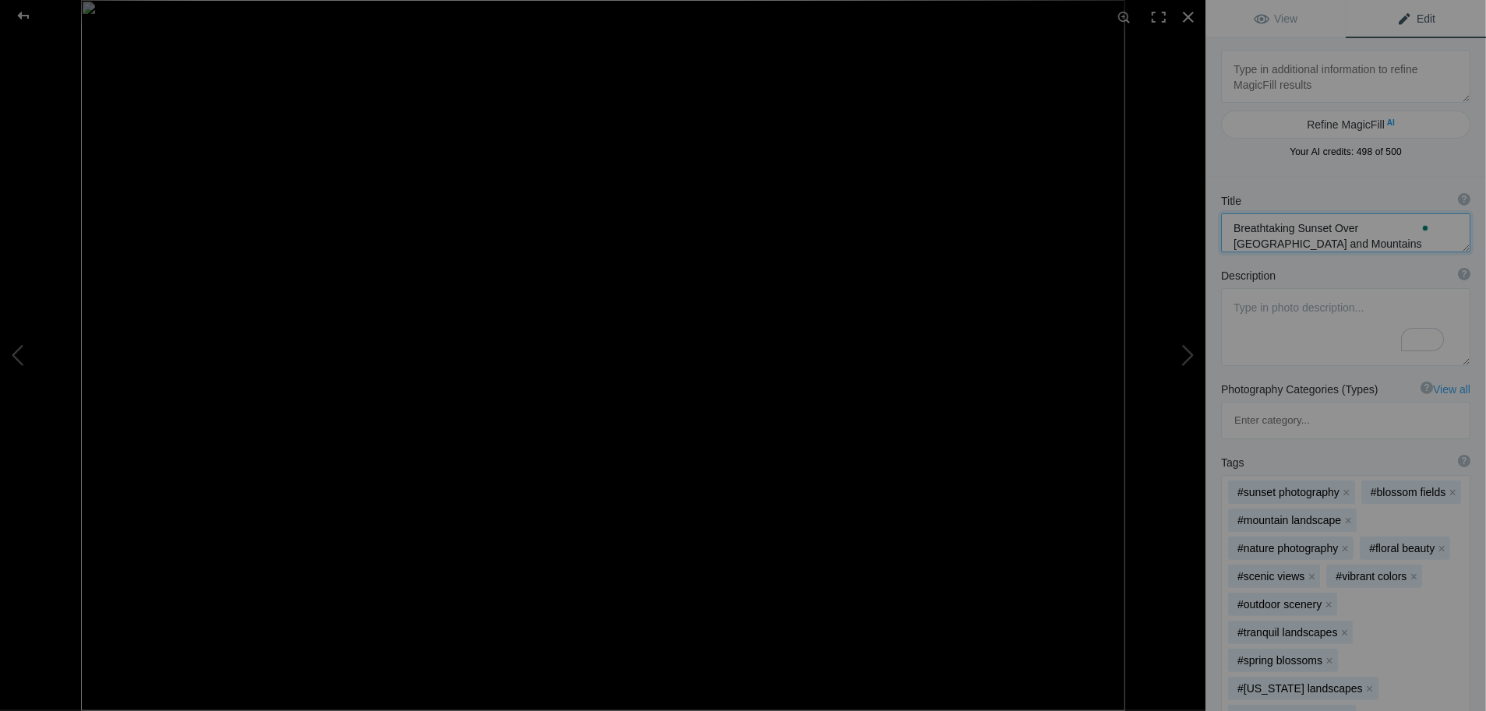
click at [1223, 225] on textarea "To enrich screen reader interactions, please activate Accessibility in Grammarl…" at bounding box center [1345, 232] width 249 height 39
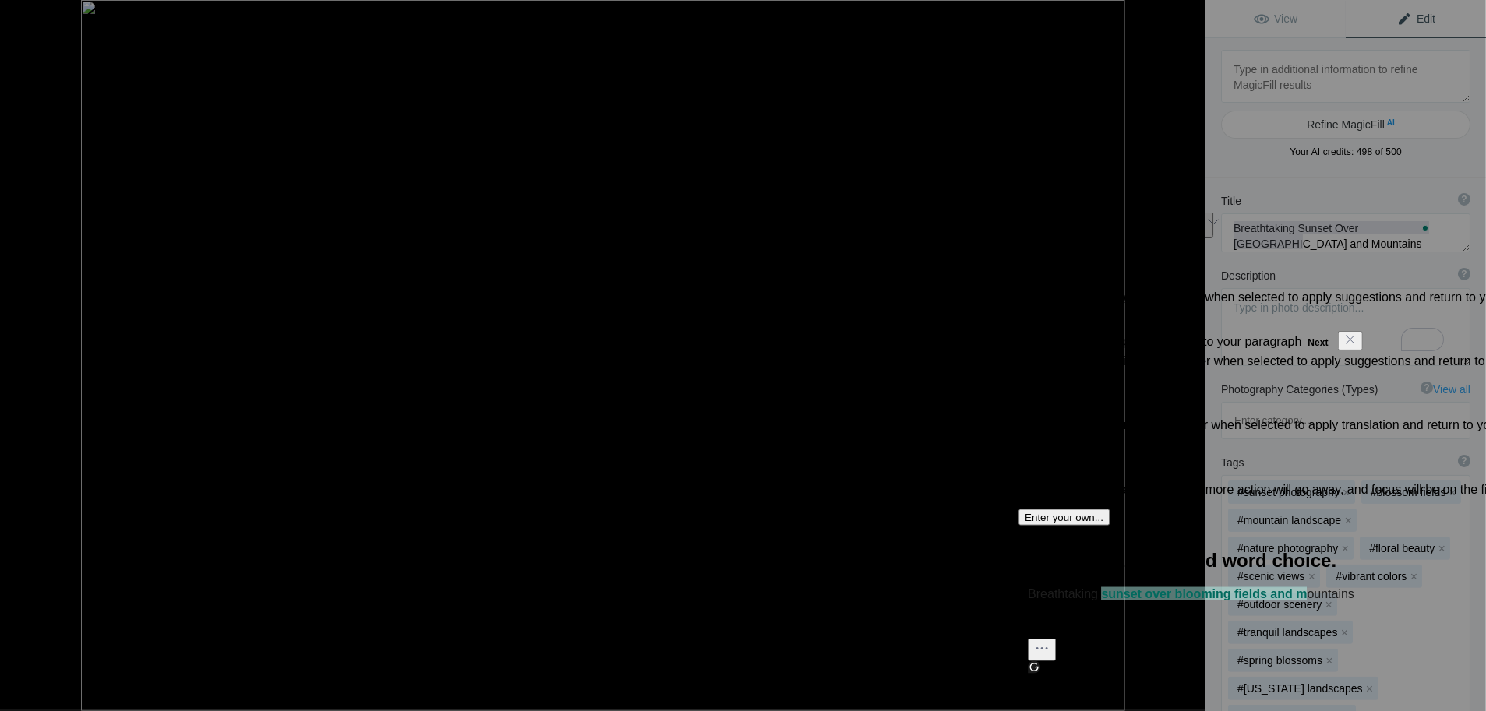
click button "Next" at bounding box center [1318, 342] width 33 height 19
click at [1285, 231] on textarea "To enrich screen reader interactions, please activate Accessibility in Grammarl…" at bounding box center [1345, 232] width 249 height 39
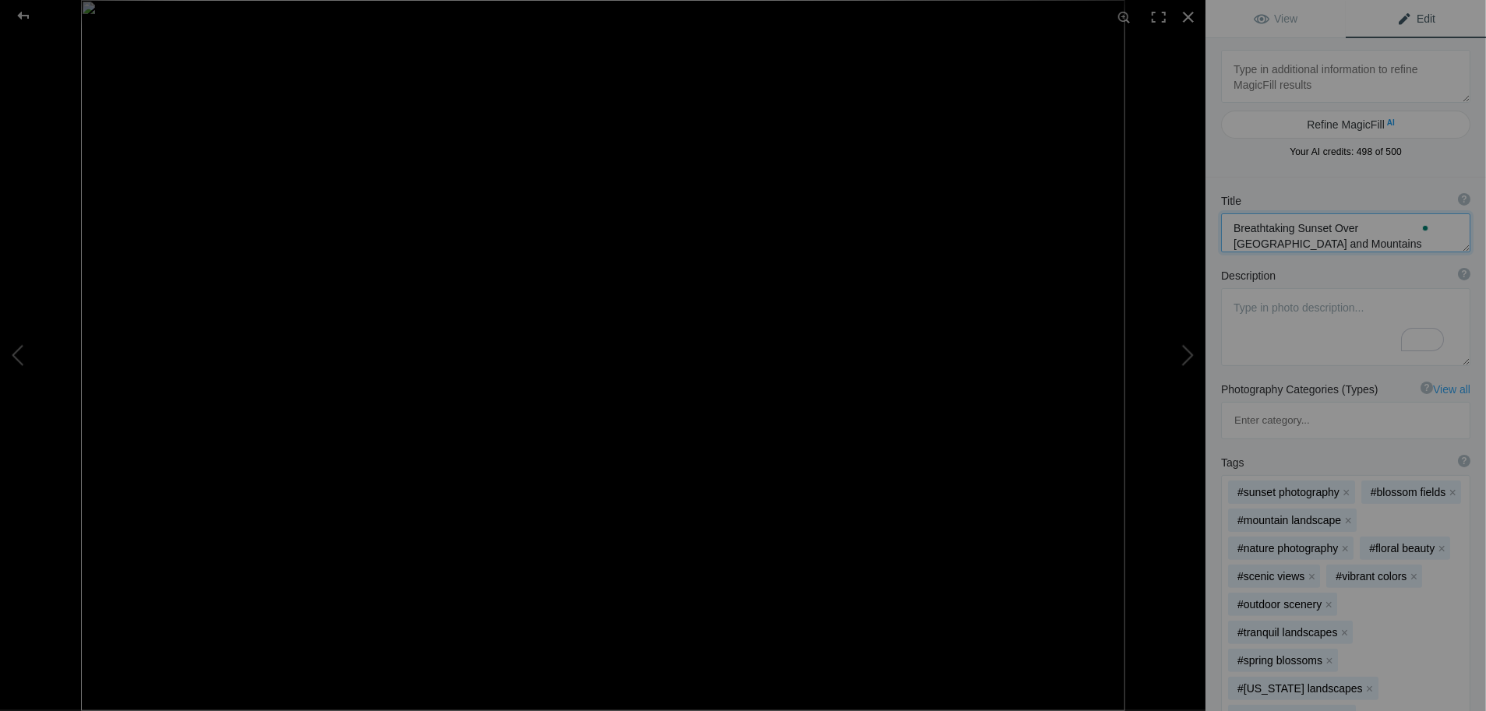
scroll to position [0, 0]
drag, startPoint x: 1311, startPoint y: 245, endPoint x: 1217, endPoint y: 219, distance: 97.9
click at [1217, 219] on div "Title ? Photo title is one of the highest used Search Engine ranking criteria a…" at bounding box center [1345, 222] width 280 height 75
click at [1267, 231] on textarea "To enrich screen reader interactions, please activate Accessibility in Grammarl…" at bounding box center [1345, 232] width 249 height 39
type textarea "Artist Dream"
